Goal: Task Accomplishment & Management: Manage account settings

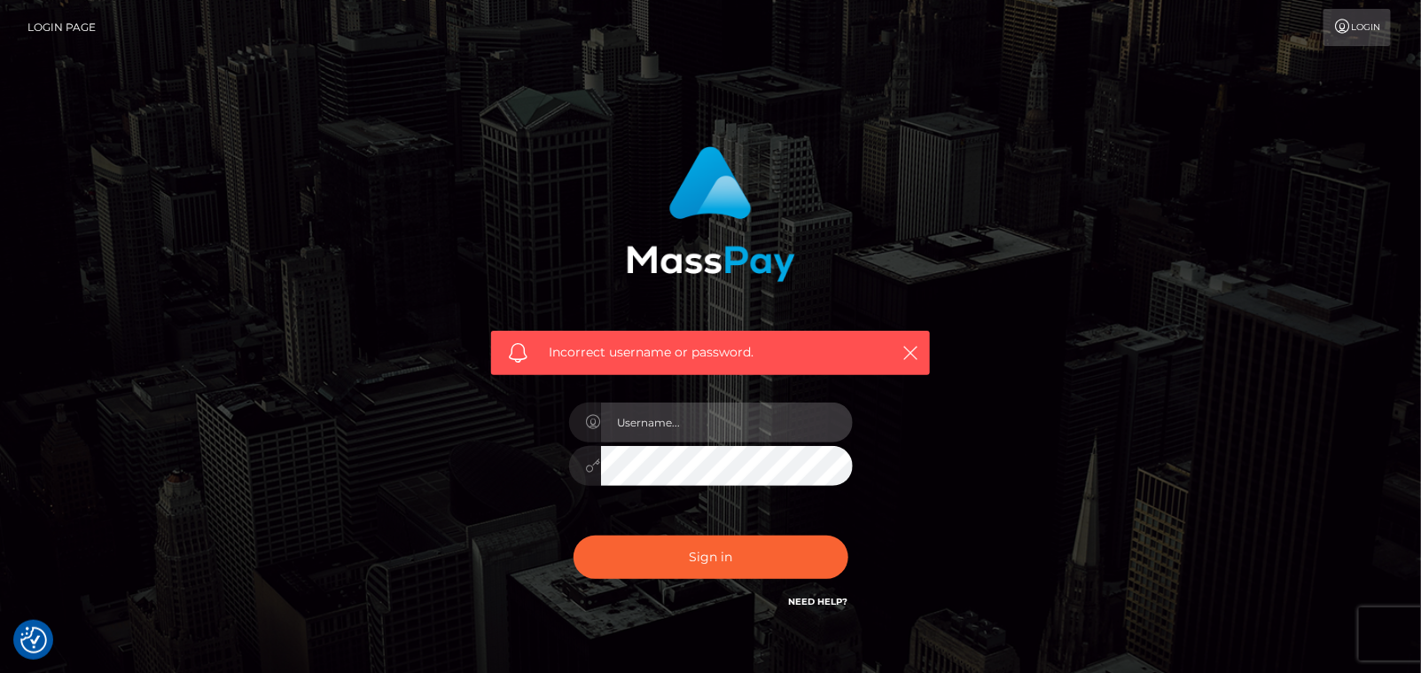
click at [711, 419] on input "text" at bounding box center [727, 423] width 252 height 40
type input "anukax99x@gmail.com"
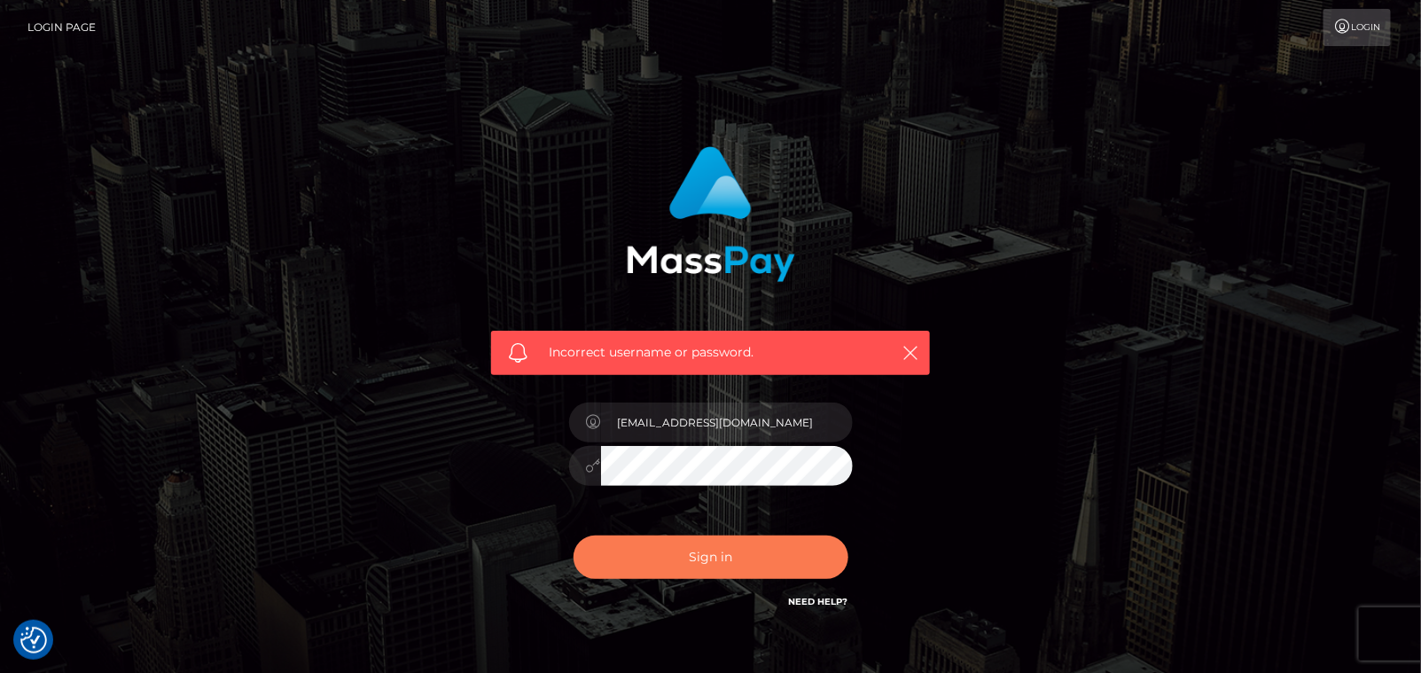
click at [656, 550] on button "Sign in" at bounding box center [711, 557] width 275 height 43
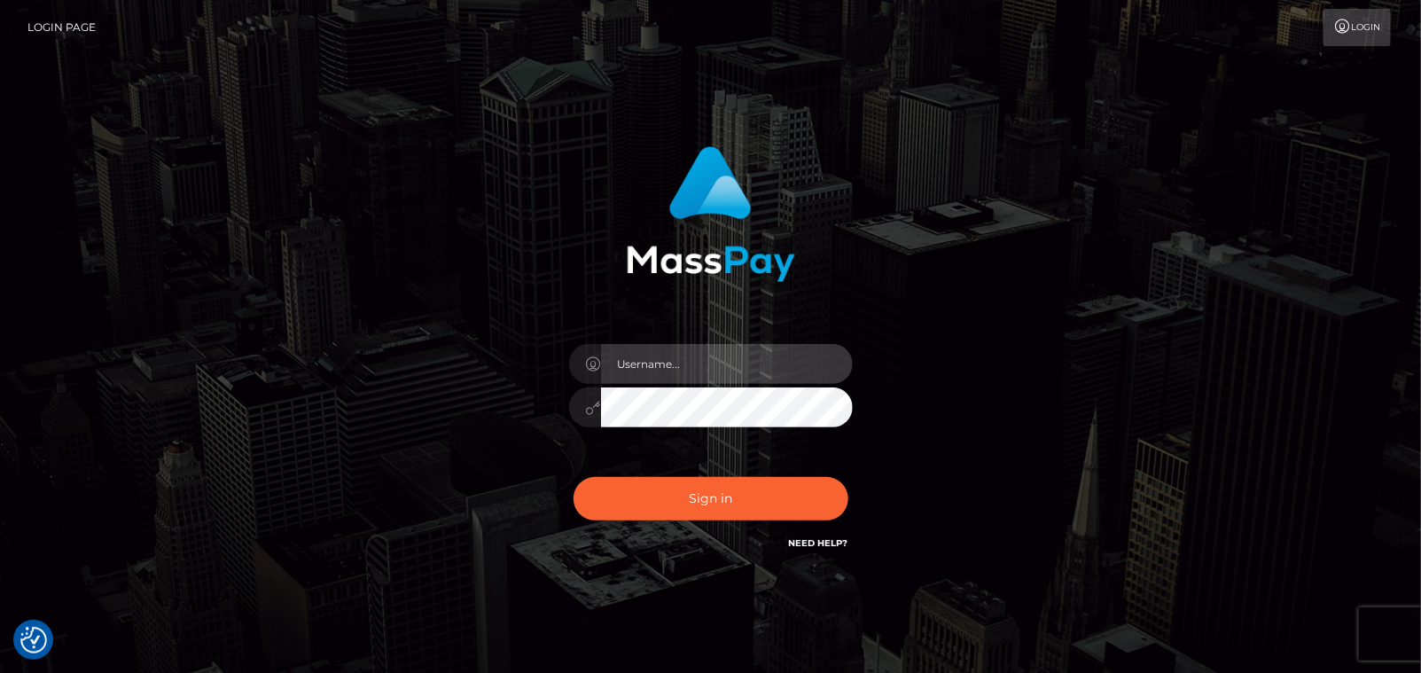
click at [548, 364] on input "text" at bounding box center [727, 364] width 252 height 40
type input "[EMAIL_ADDRESS][DOMAIN_NAME]"
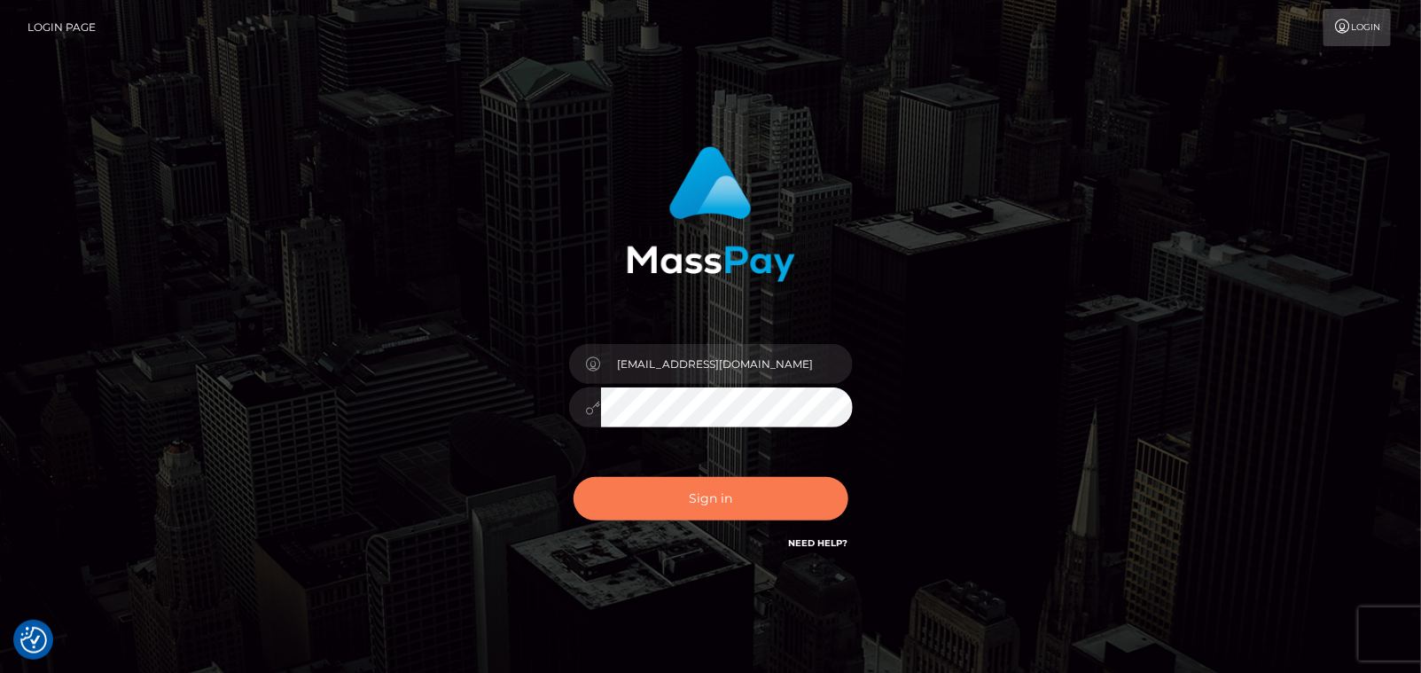
click at [548, 407] on button "Sign in" at bounding box center [711, 498] width 275 height 43
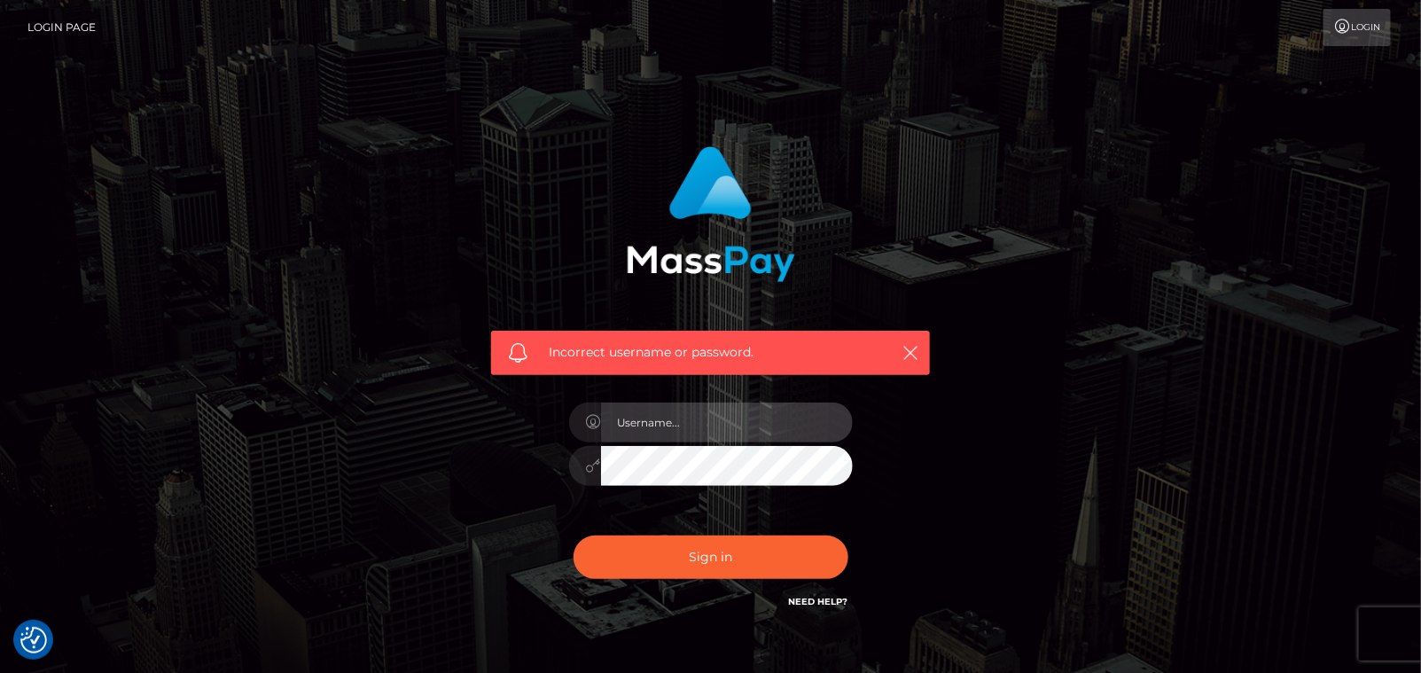
type input "[EMAIL_ADDRESS][DOMAIN_NAME]"
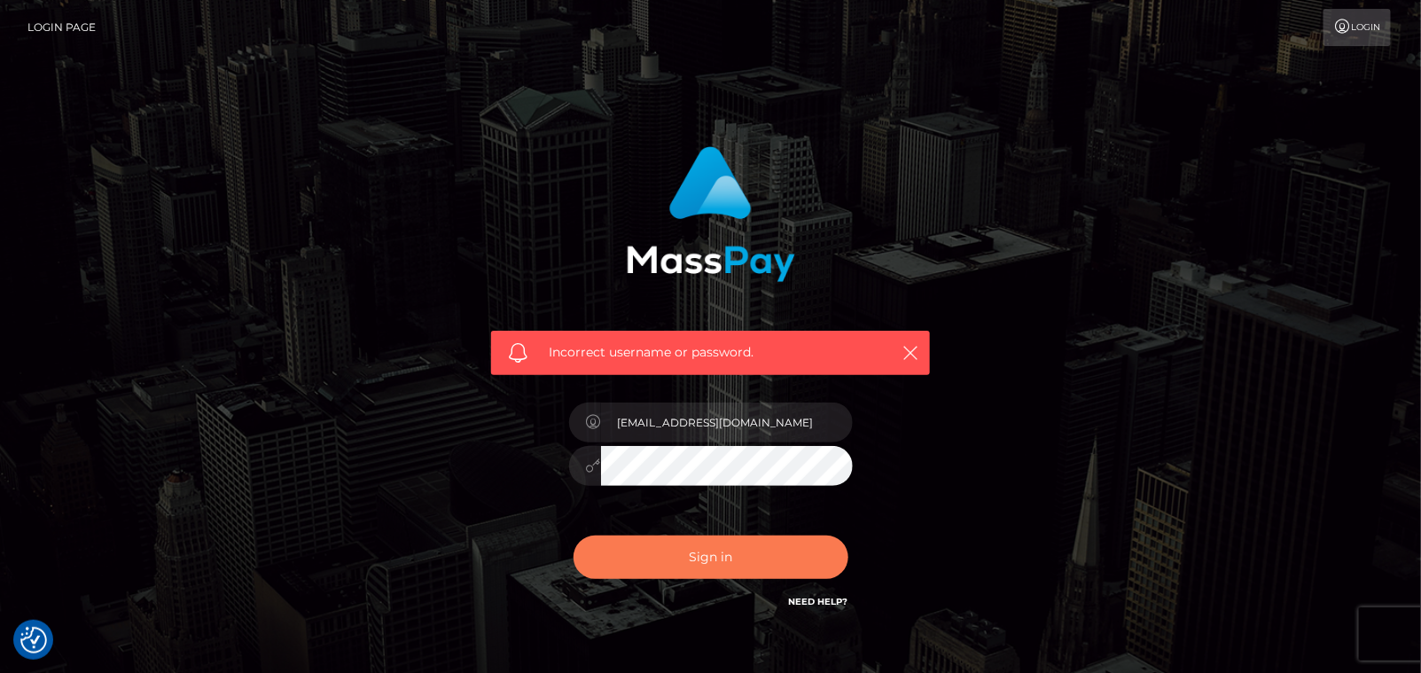
click at [707, 556] on button "Sign in" at bounding box center [711, 557] width 275 height 43
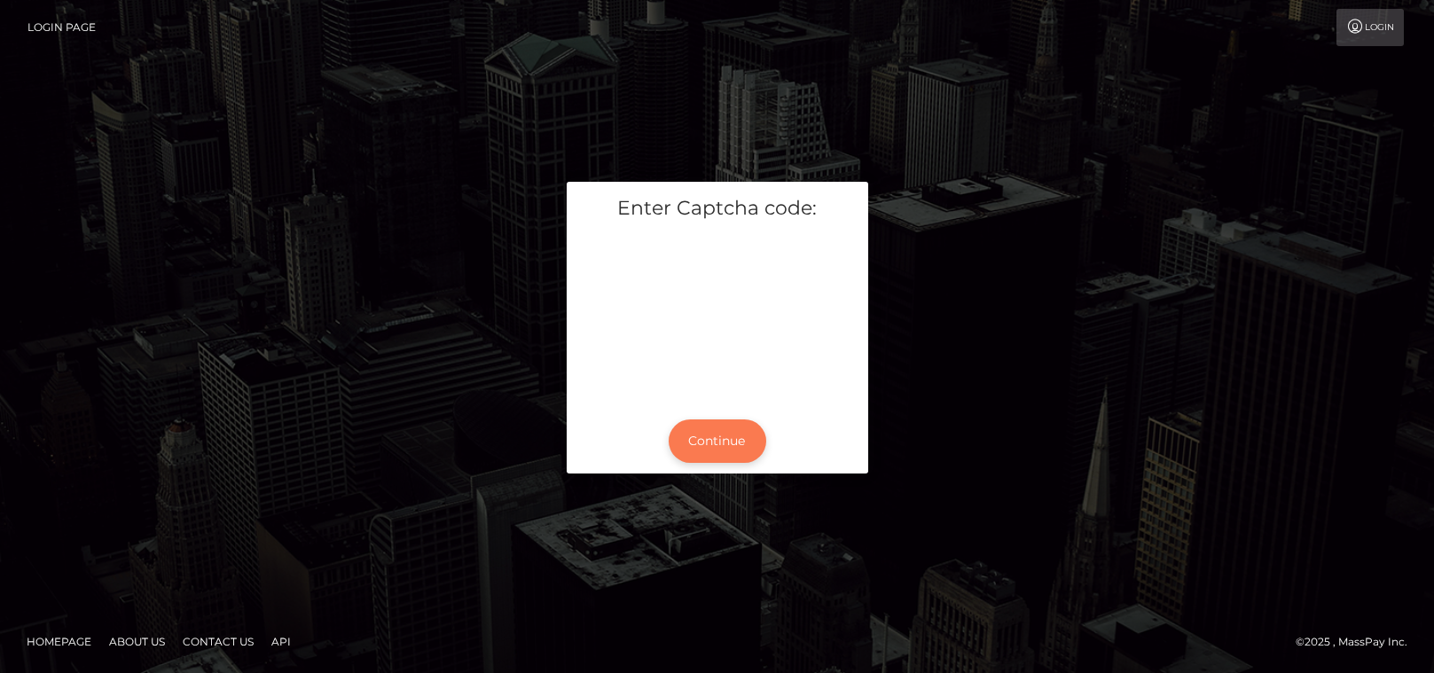
click at [724, 438] on button "Continue" at bounding box center [718, 440] width 98 height 43
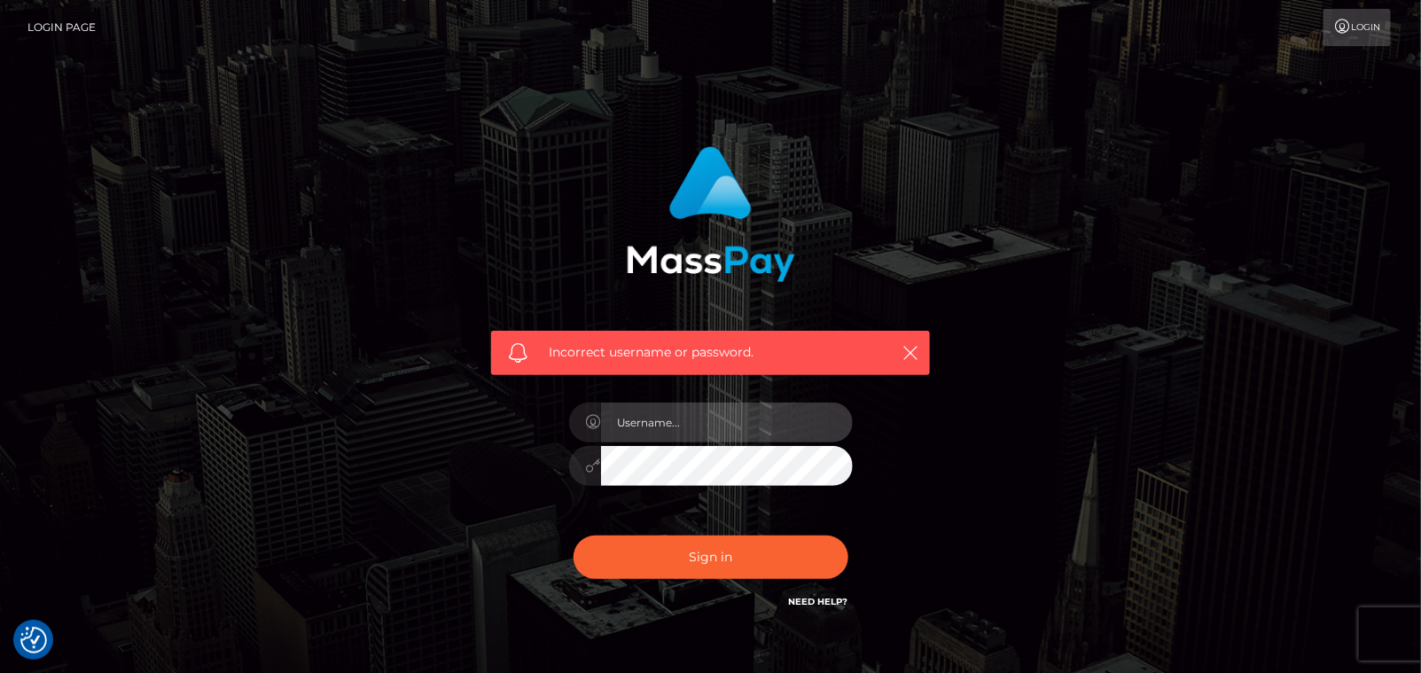
click at [721, 430] on input "text" at bounding box center [727, 423] width 252 height 40
type input "anukax99x@gmail.com"
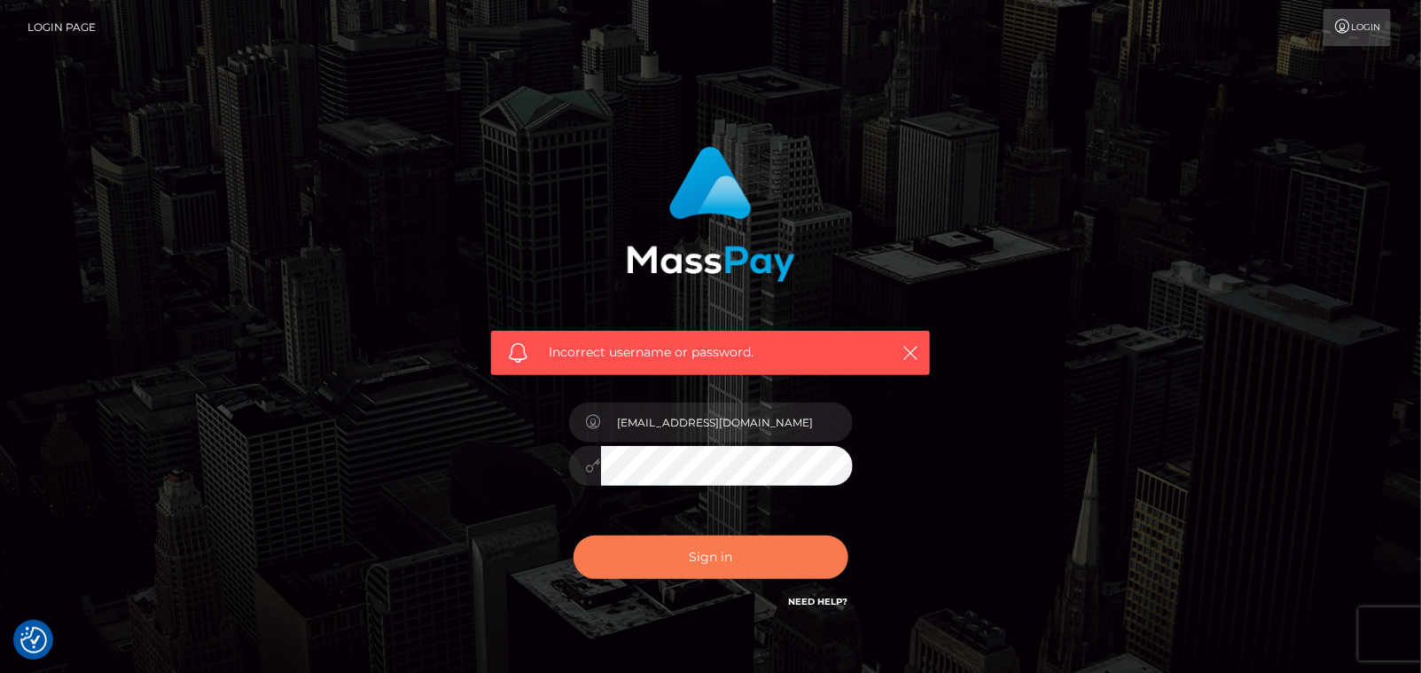
click at [727, 541] on button "Sign in" at bounding box center [711, 557] width 275 height 43
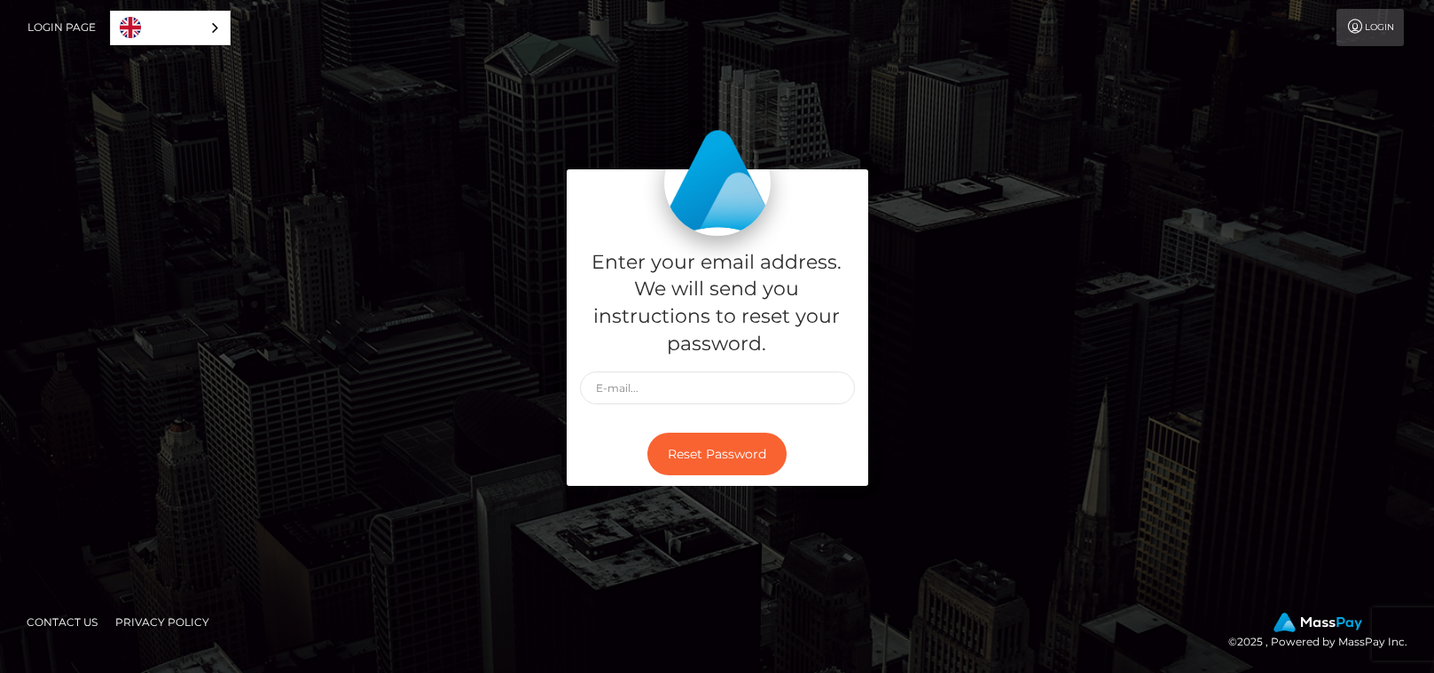
click at [1346, 13] on link "Login" at bounding box center [1369, 27] width 67 height 37
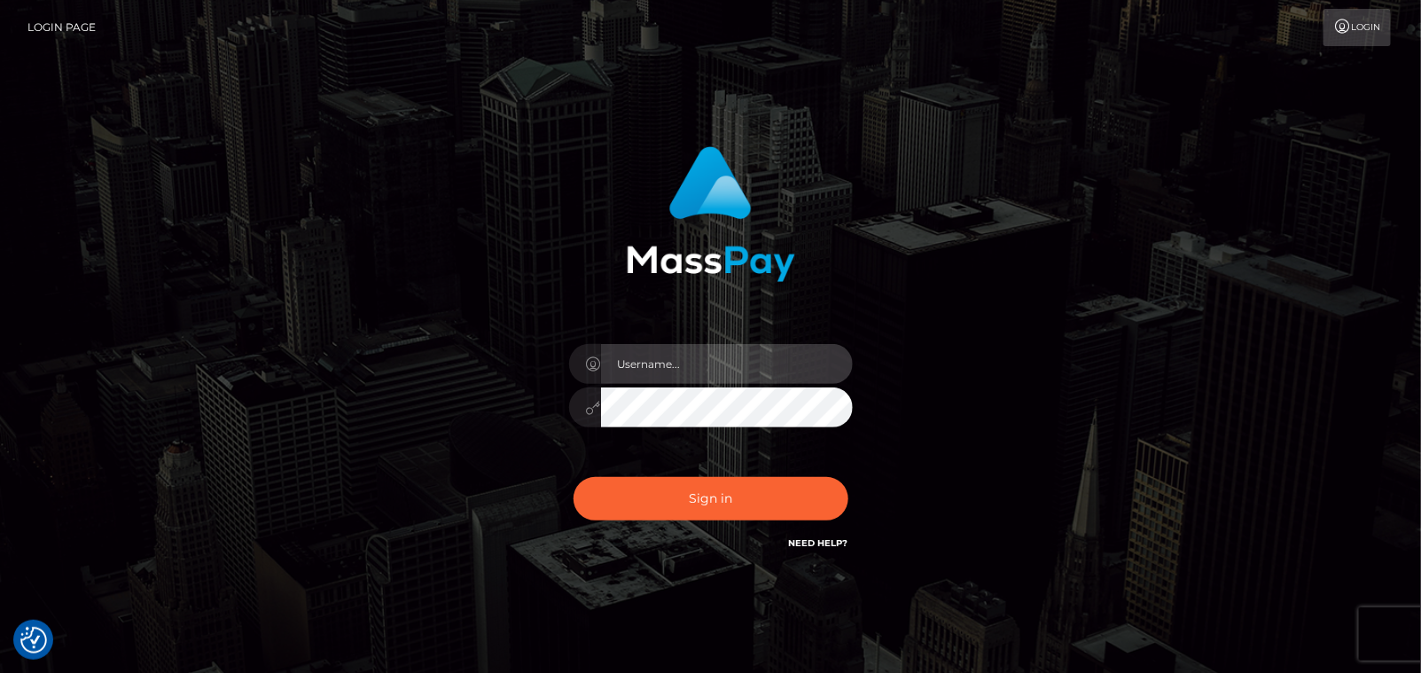
click at [702, 359] on input "text" at bounding box center [727, 364] width 252 height 40
type input "[EMAIL_ADDRESS][DOMAIN_NAME]"
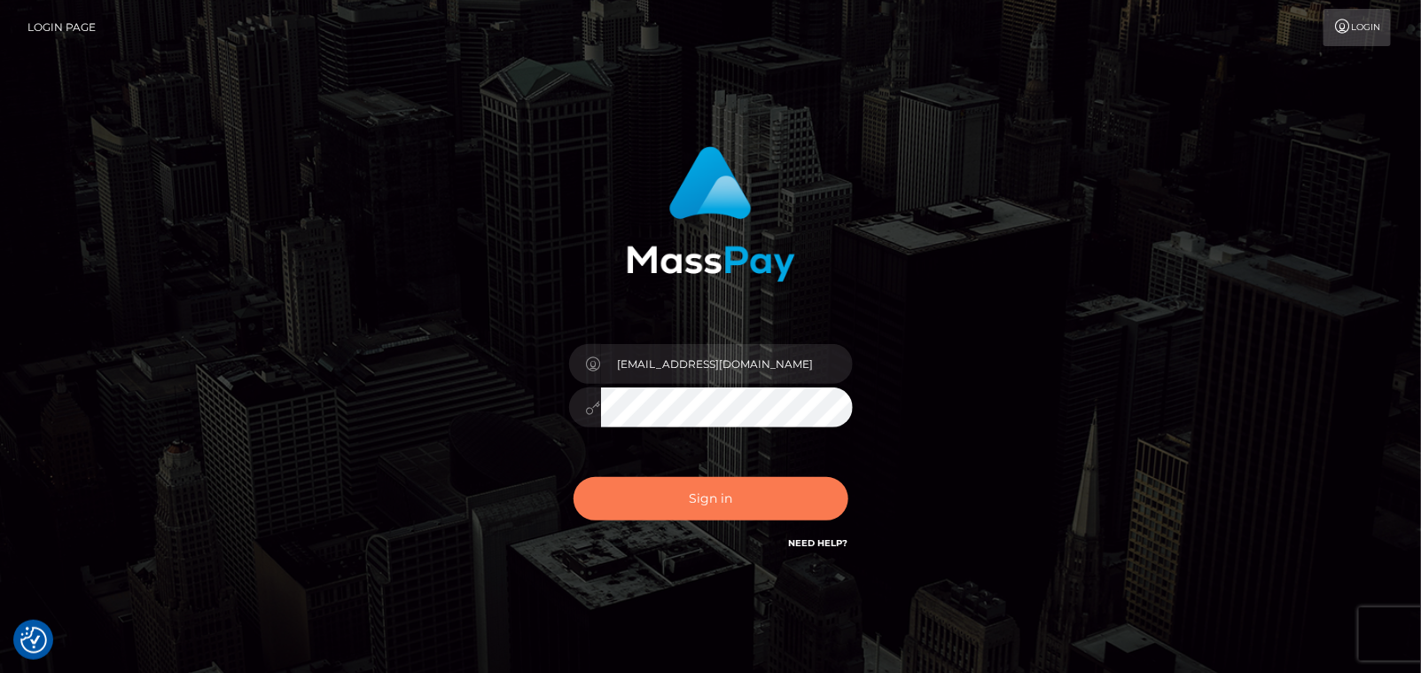
click at [742, 501] on button "Sign in" at bounding box center [711, 498] width 275 height 43
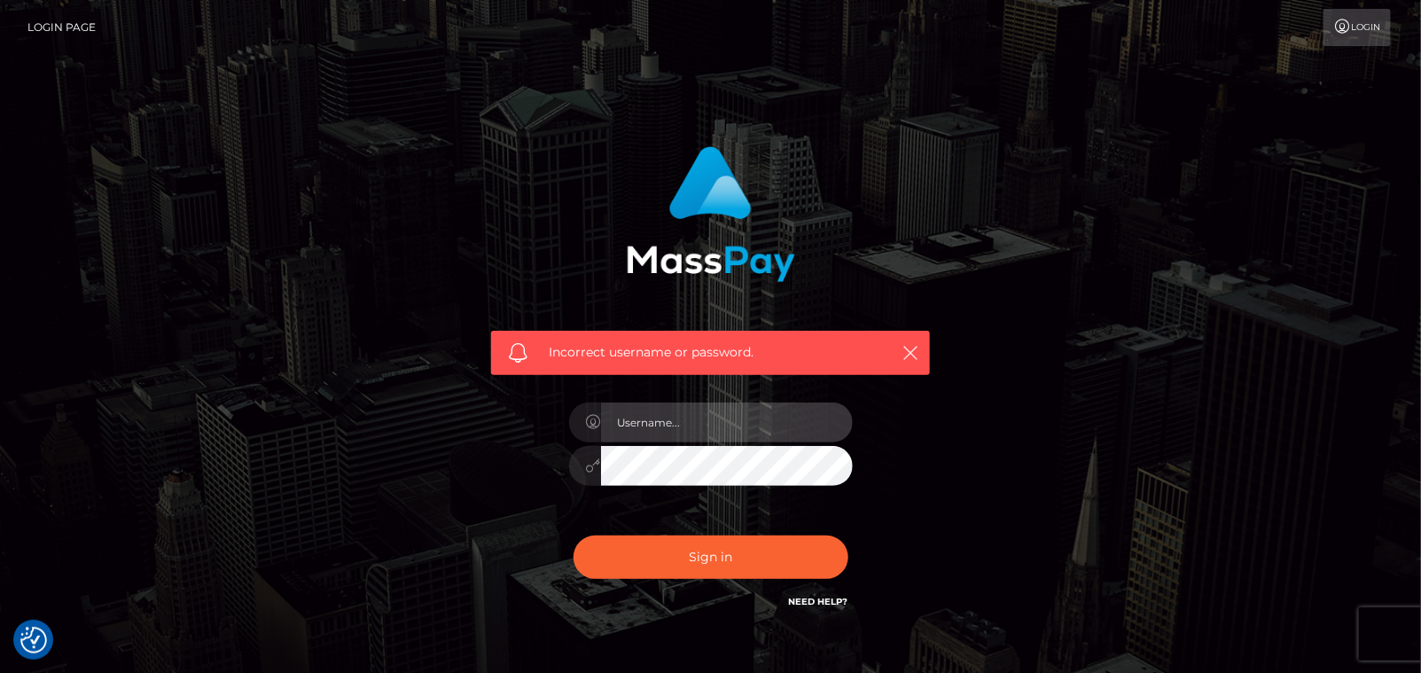
click at [721, 416] on input "text" at bounding box center [727, 423] width 252 height 40
type input "anukax99x@gmail.com"
click at [467, 473] on div "Incorrect username or password. anukax99x@gmail.com" at bounding box center [711, 388] width 492 height 510
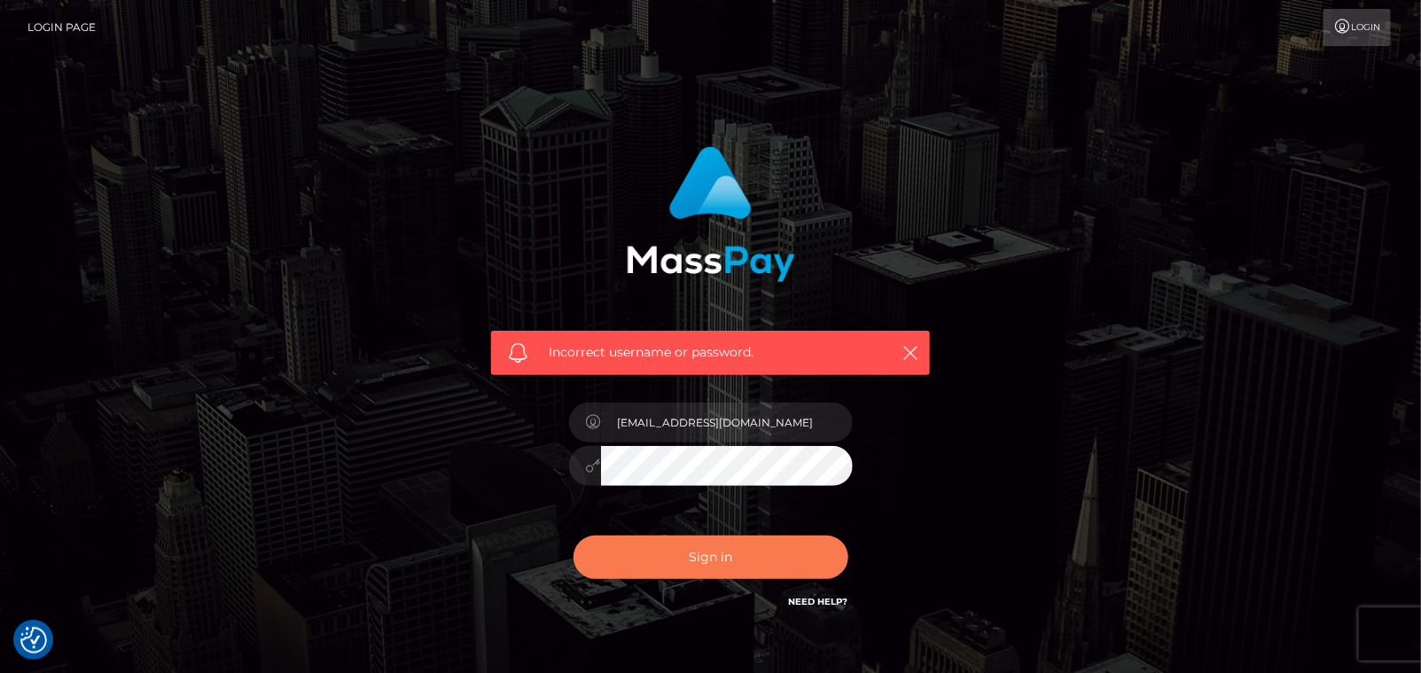
click at [613, 545] on button "Sign in" at bounding box center [711, 557] width 275 height 43
click at [645, 549] on button "Sign in" at bounding box center [711, 557] width 275 height 43
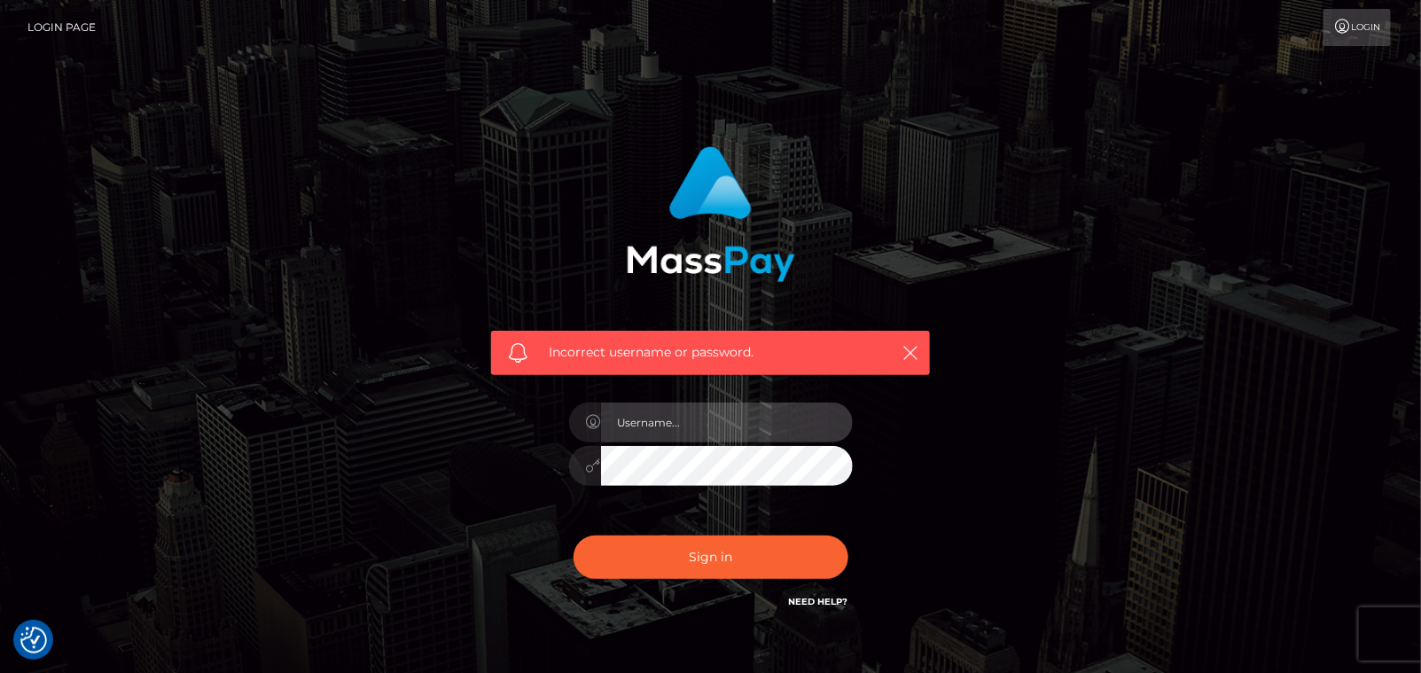
click at [658, 419] on input "text" at bounding box center [727, 423] width 252 height 40
click at [676, 426] on input "text" at bounding box center [727, 423] width 252 height 40
type input "anukax99x@gmail.com"
click at [384, 477] on div "Incorrect username or password. anukax99x@gmail.com" at bounding box center [711, 388] width 1011 height 510
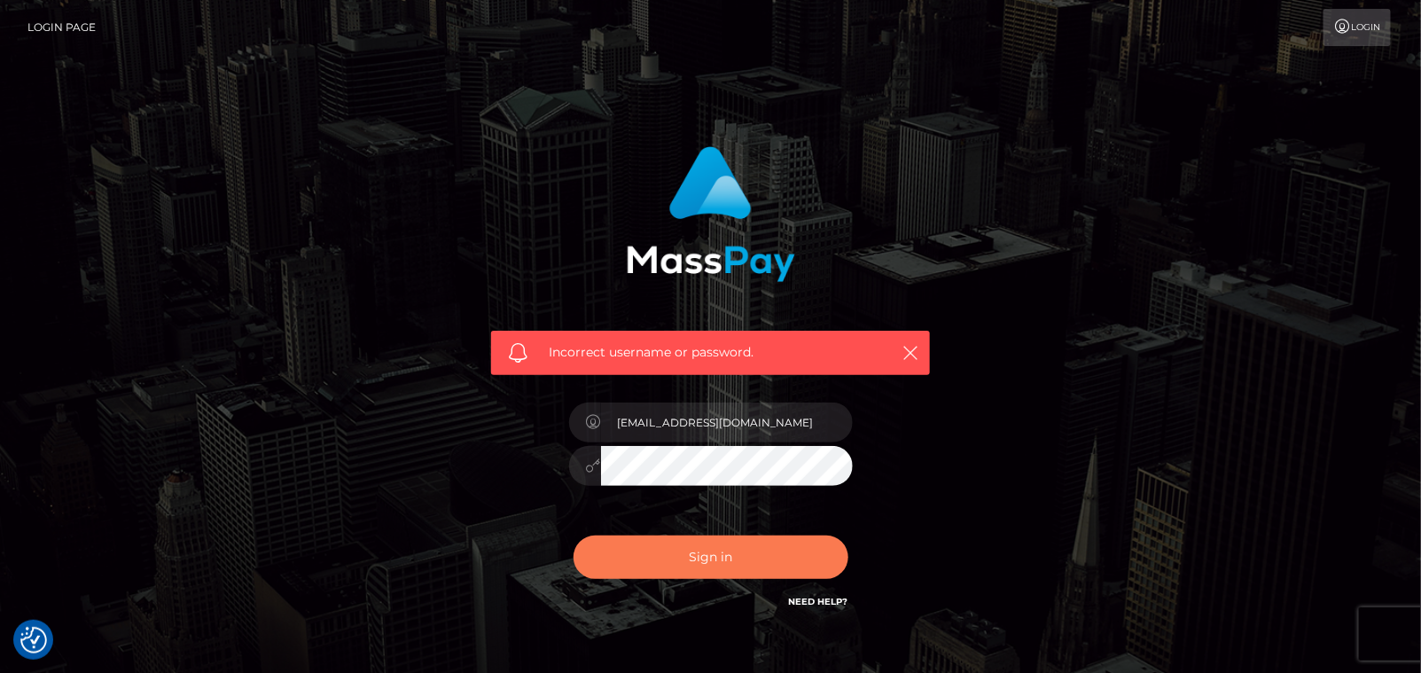
click at [660, 547] on button "Sign in" at bounding box center [711, 557] width 275 height 43
